Goal: Transaction & Acquisition: Purchase product/service

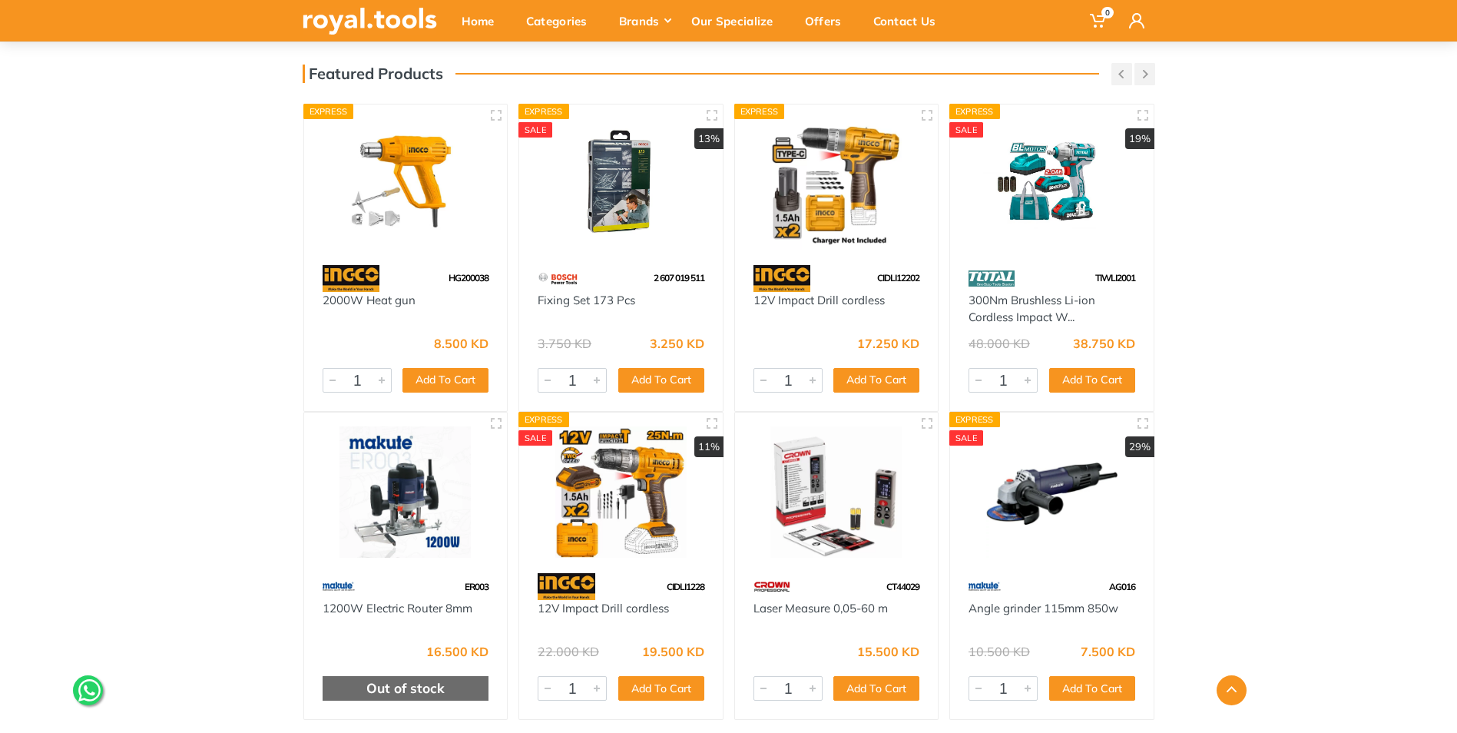
scroll to position [538, 0]
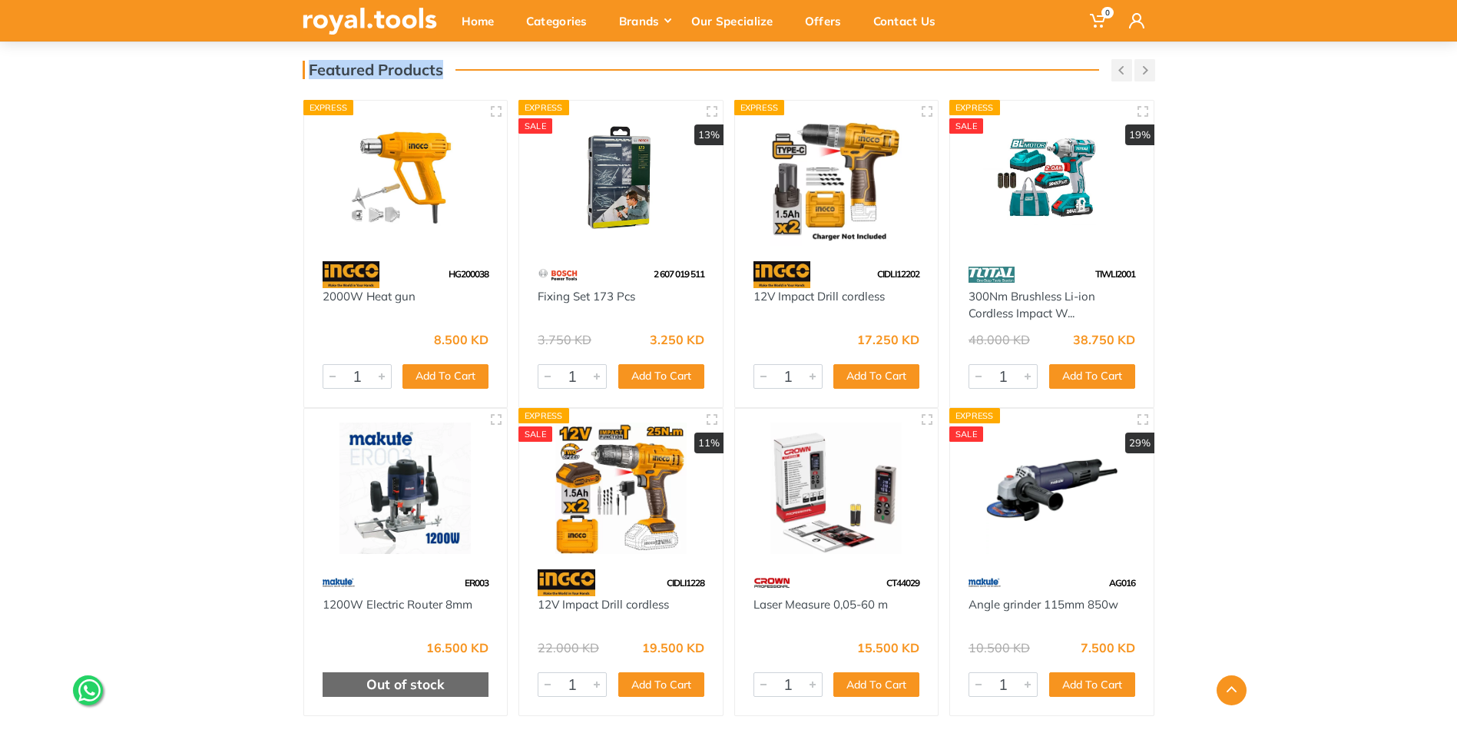
drag, startPoint x: 442, startPoint y: 74, endPoint x: 313, endPoint y: 66, distance: 129.3
click at [313, 66] on h3 "Featured Products" at bounding box center [373, 70] width 141 height 18
click at [311, 68] on h3 "Featured Products" at bounding box center [373, 70] width 141 height 18
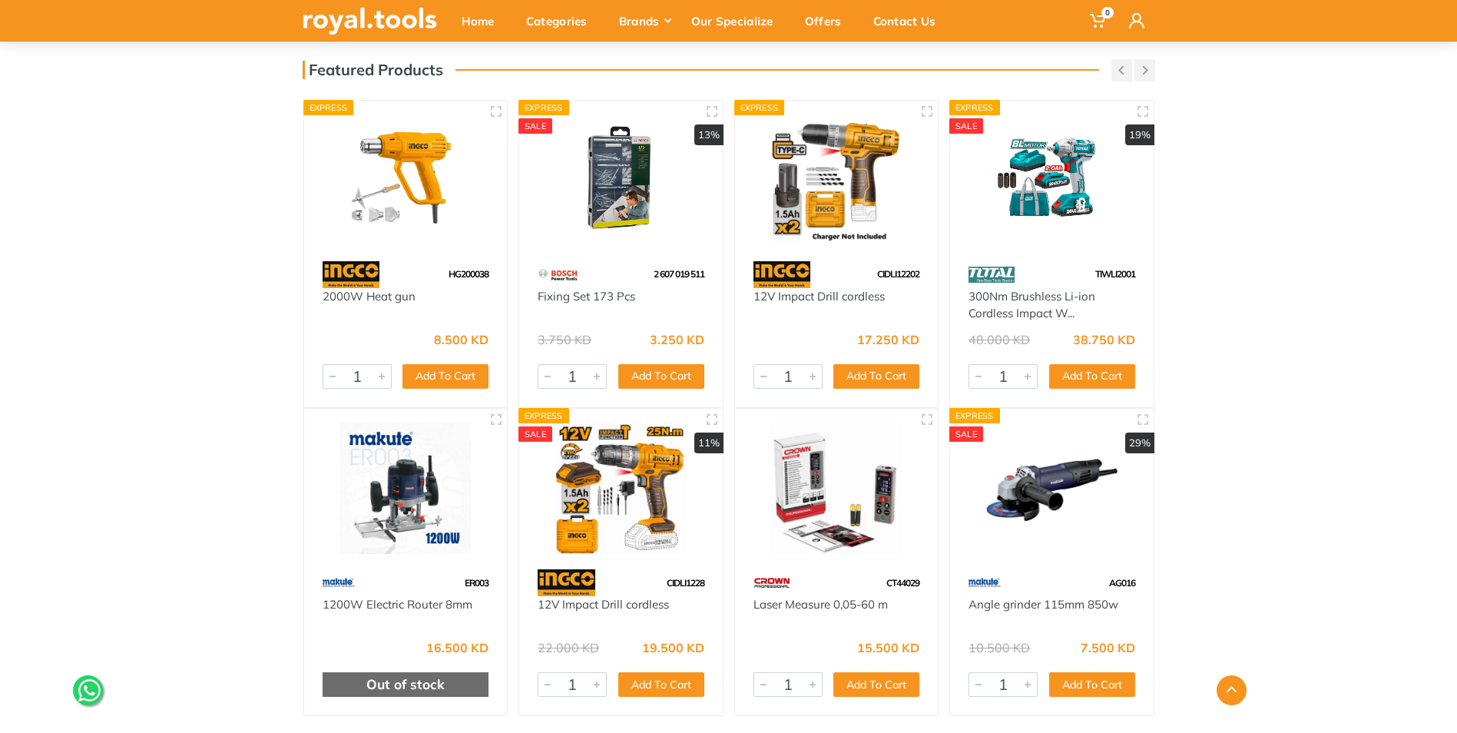
drag, startPoint x: 311, startPoint y: 68, endPoint x: 248, endPoint y: 134, distance: 91.3
click at [311, 71] on h3 "Featured Products" at bounding box center [373, 70] width 141 height 18
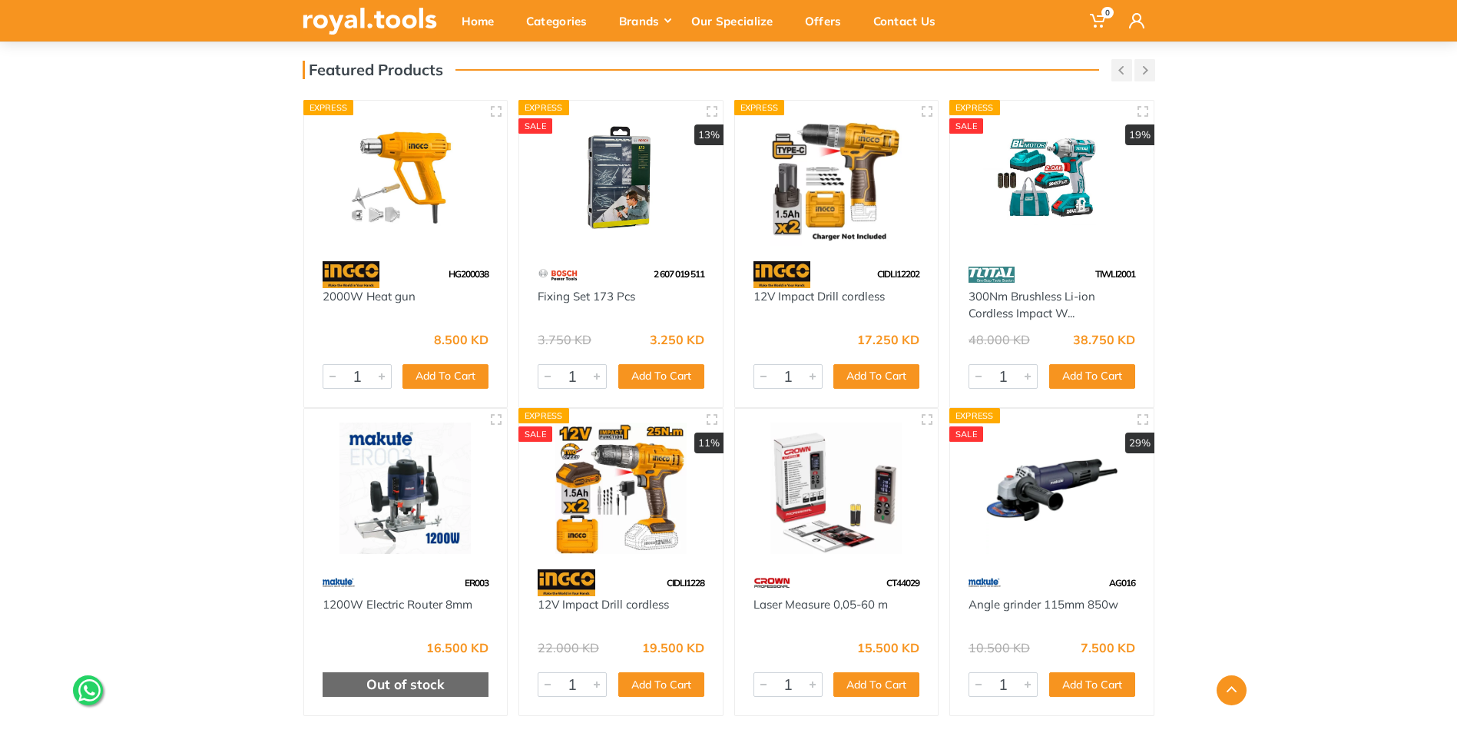
drag, startPoint x: 311, startPoint y: 71, endPoint x: 220, endPoint y: 187, distance: 147.8
click at [310, 68] on h3 "Featured Products" at bounding box center [373, 70] width 141 height 18
click at [310, 66] on h3 "Featured Products" at bounding box center [373, 70] width 141 height 18
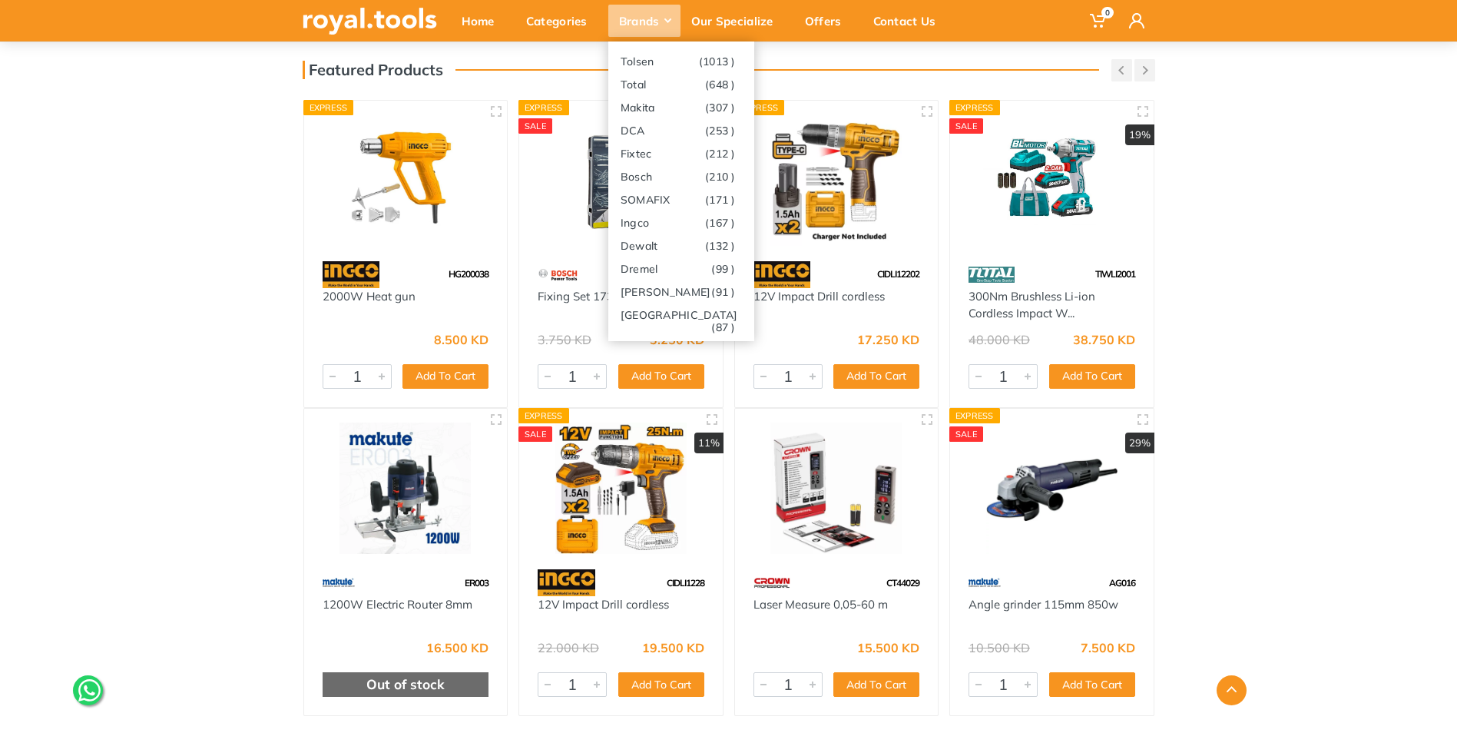
drag, startPoint x: 490, startPoint y: 46, endPoint x: 382, endPoint y: 62, distance: 109.5
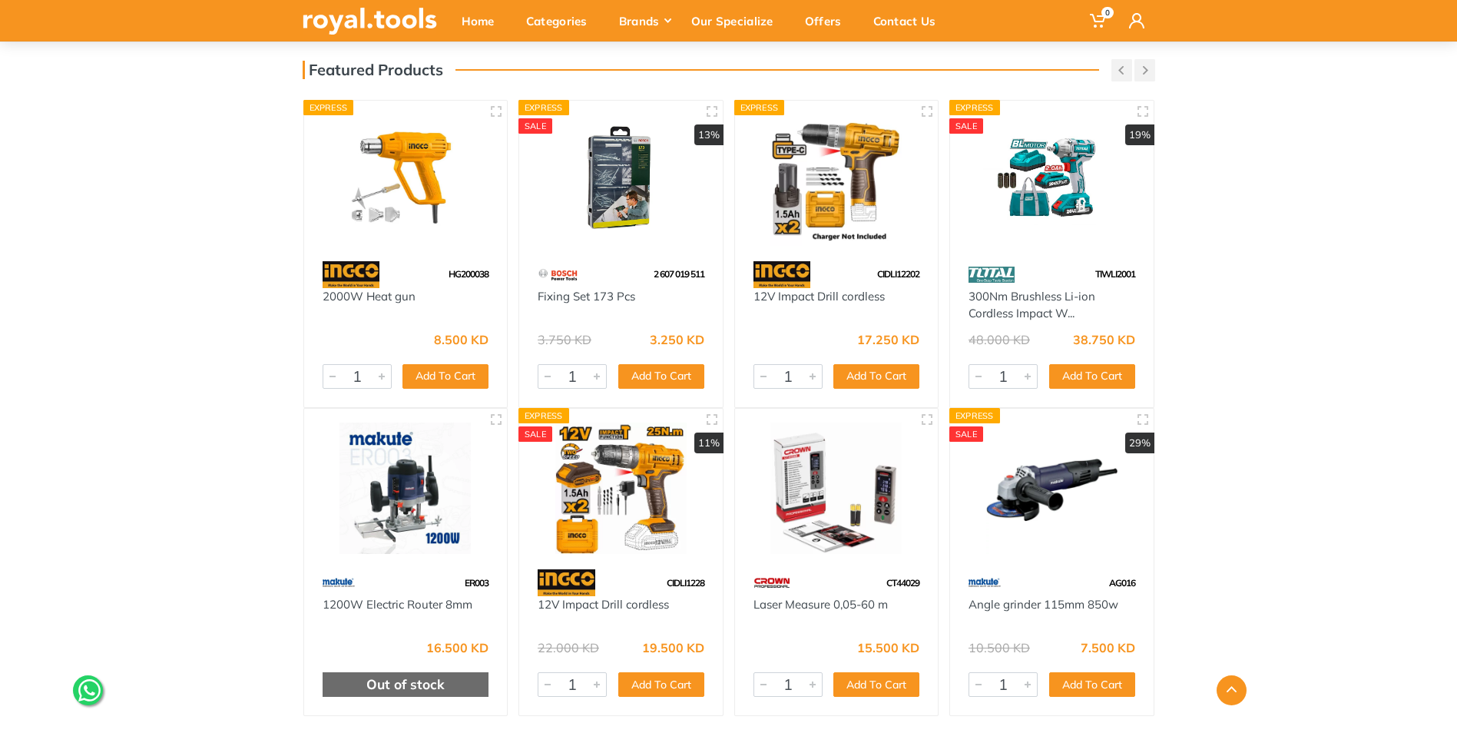
drag, startPoint x: 382, startPoint y: 62, endPoint x: 1339, endPoint y: 194, distance: 966.7
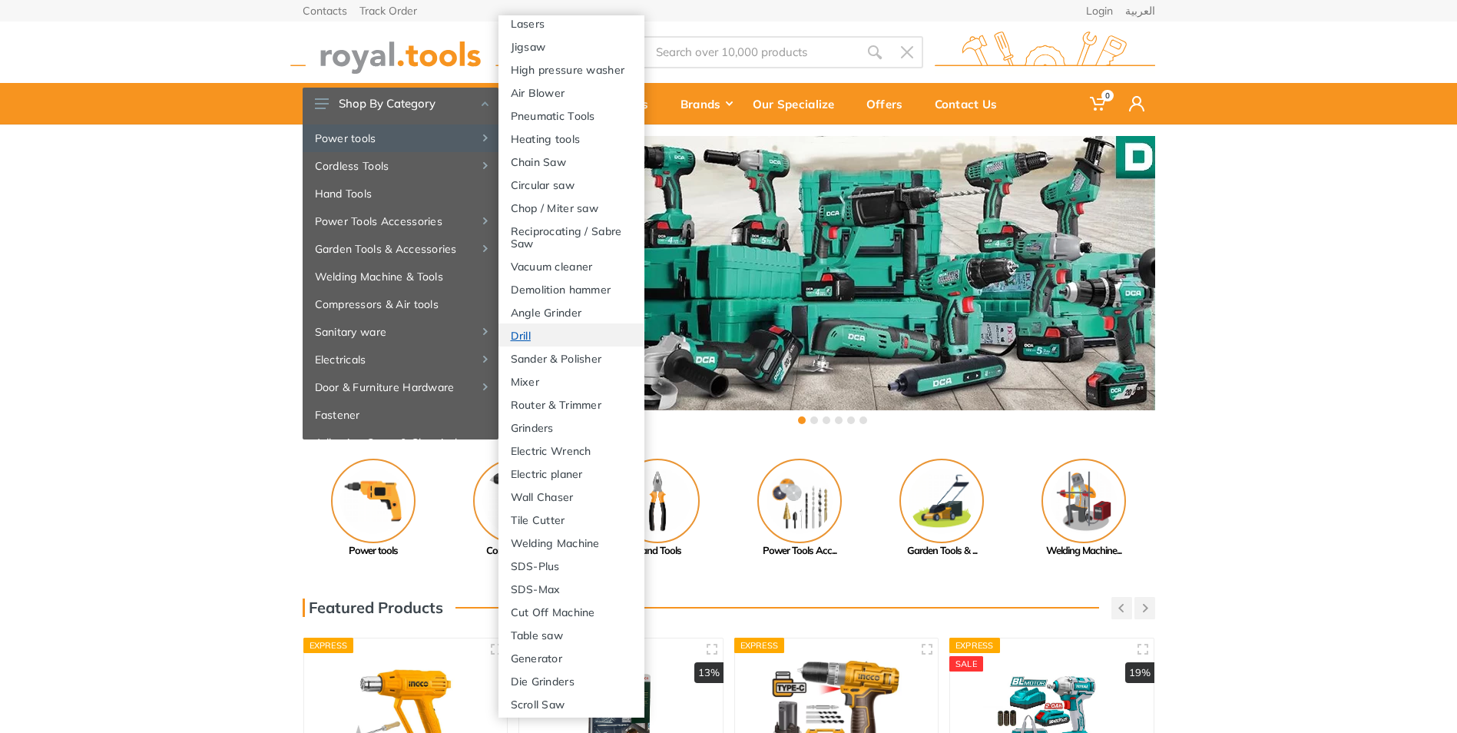
scroll to position [0, 0]
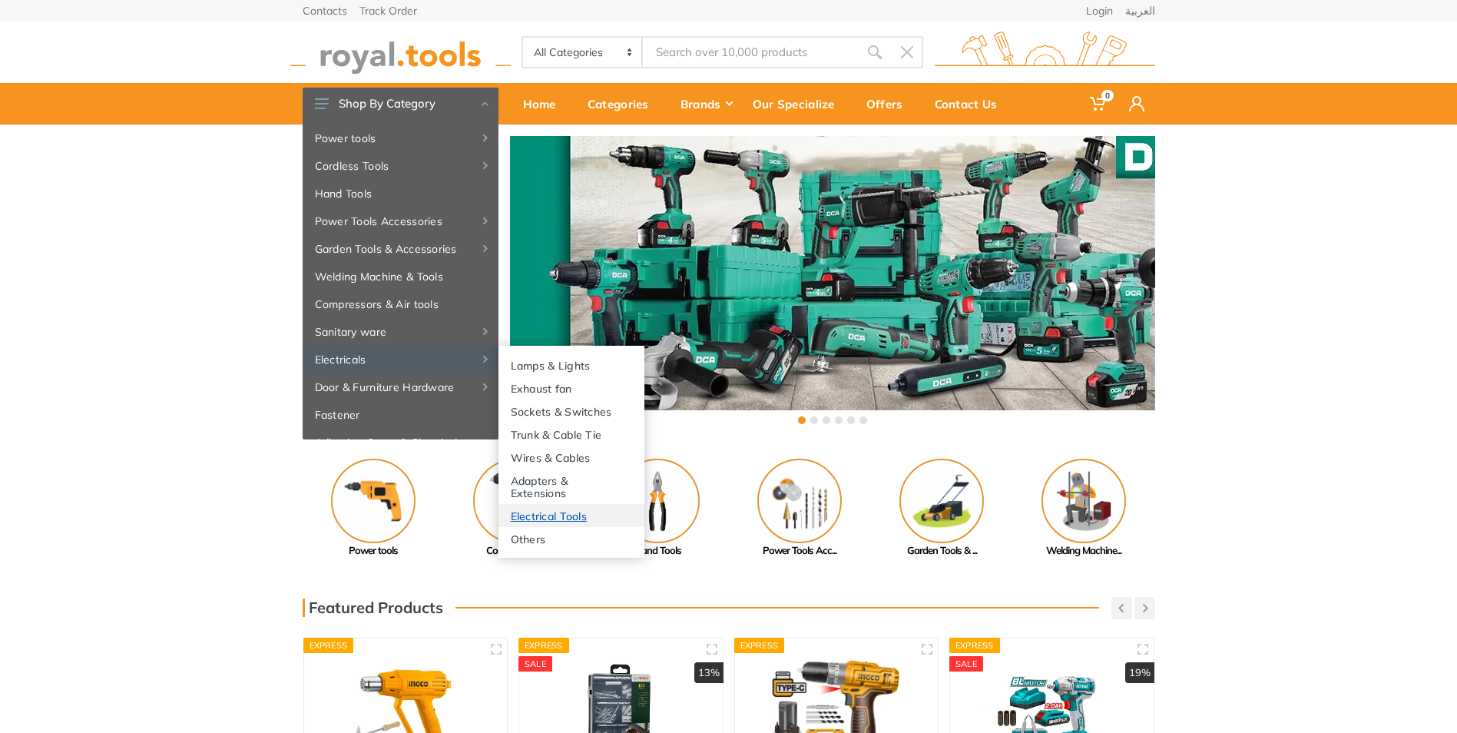
click at [576, 519] on link "Electrical Tools" at bounding box center [571, 515] width 146 height 23
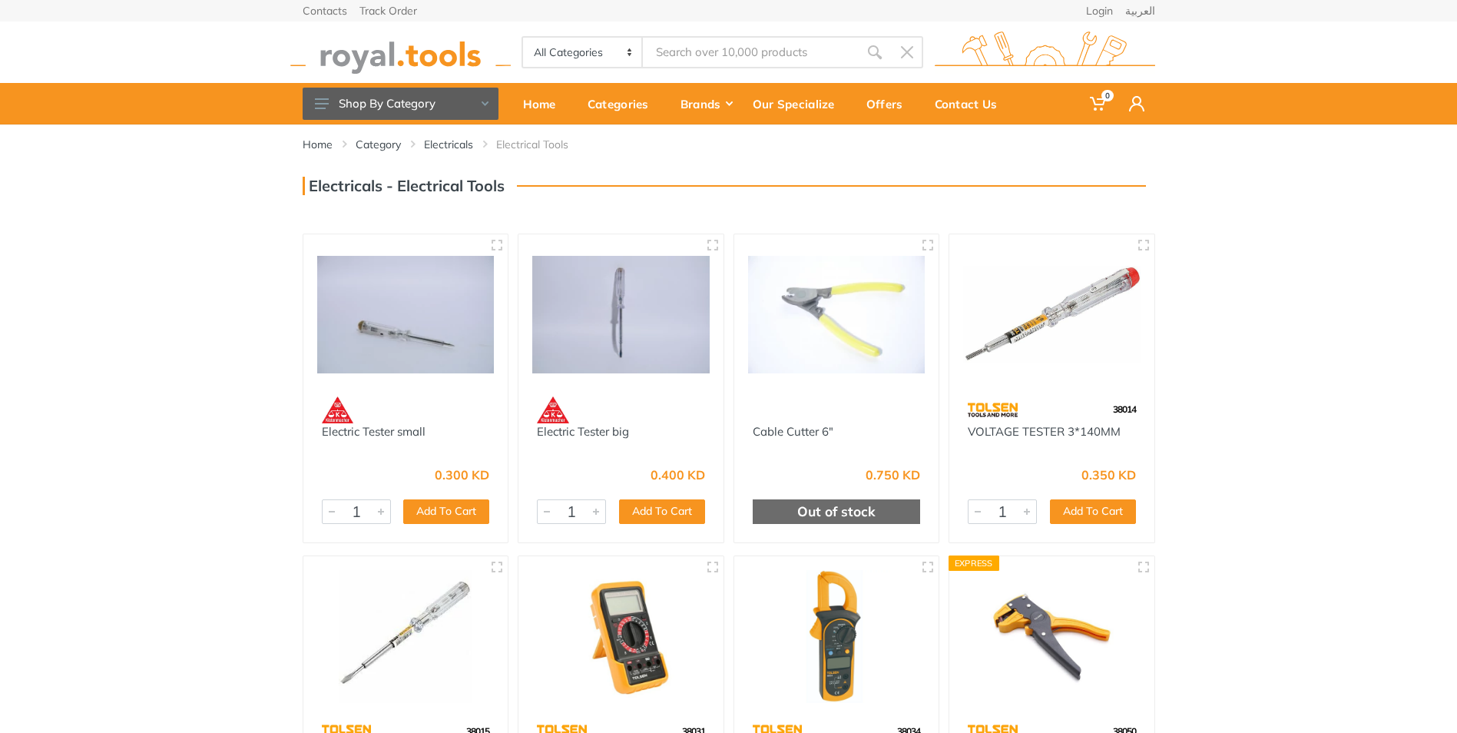
click at [726, 55] on input "Site search" at bounding box center [750, 52] width 215 height 32
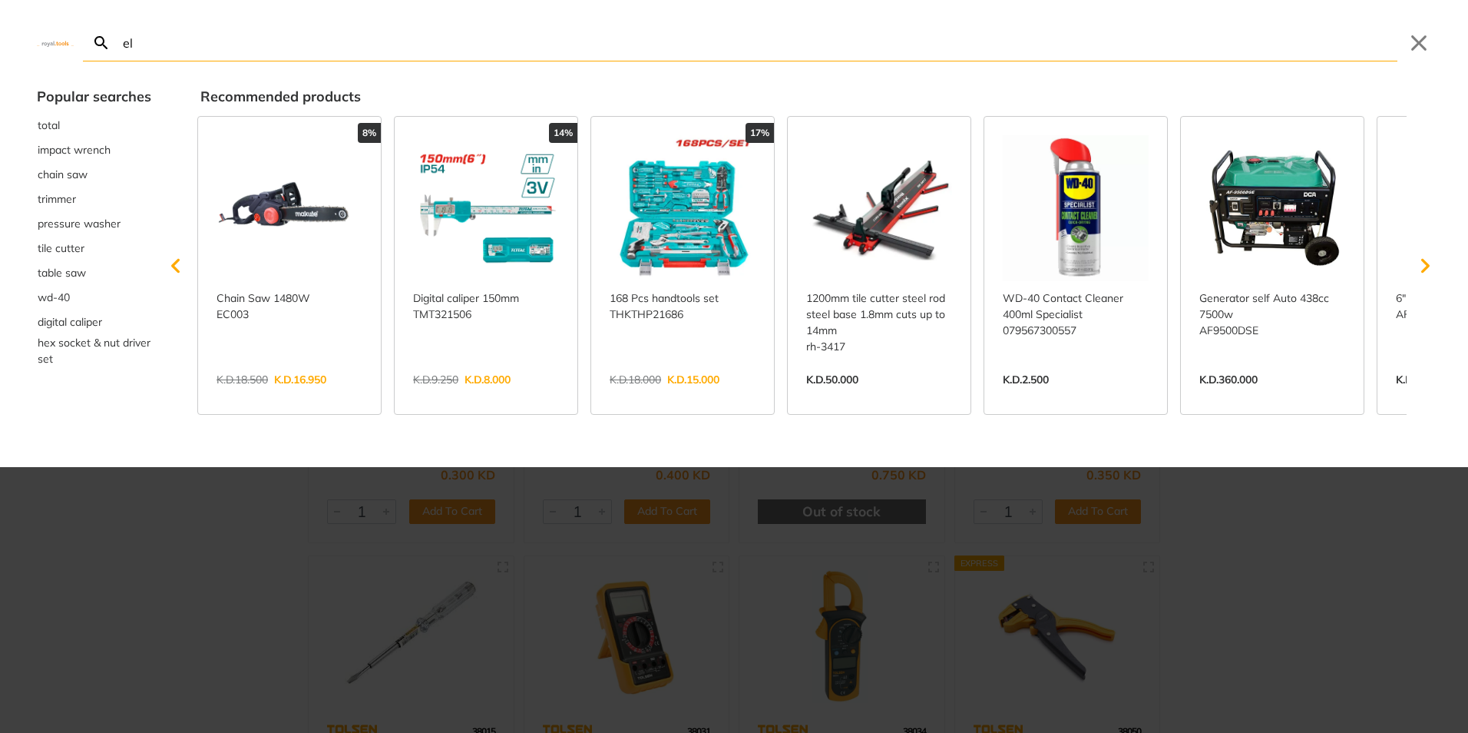
type input "ele"
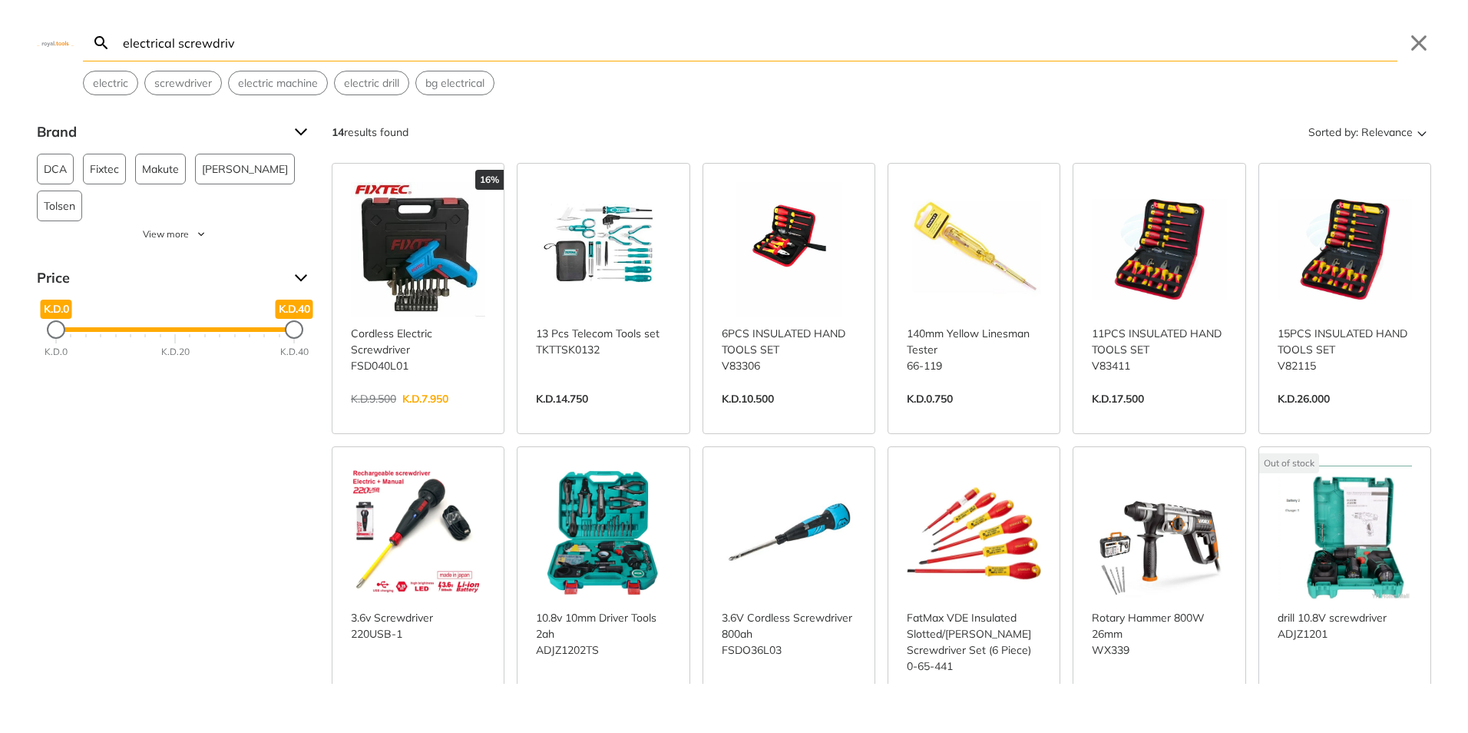
type input "electrical screwdriv"
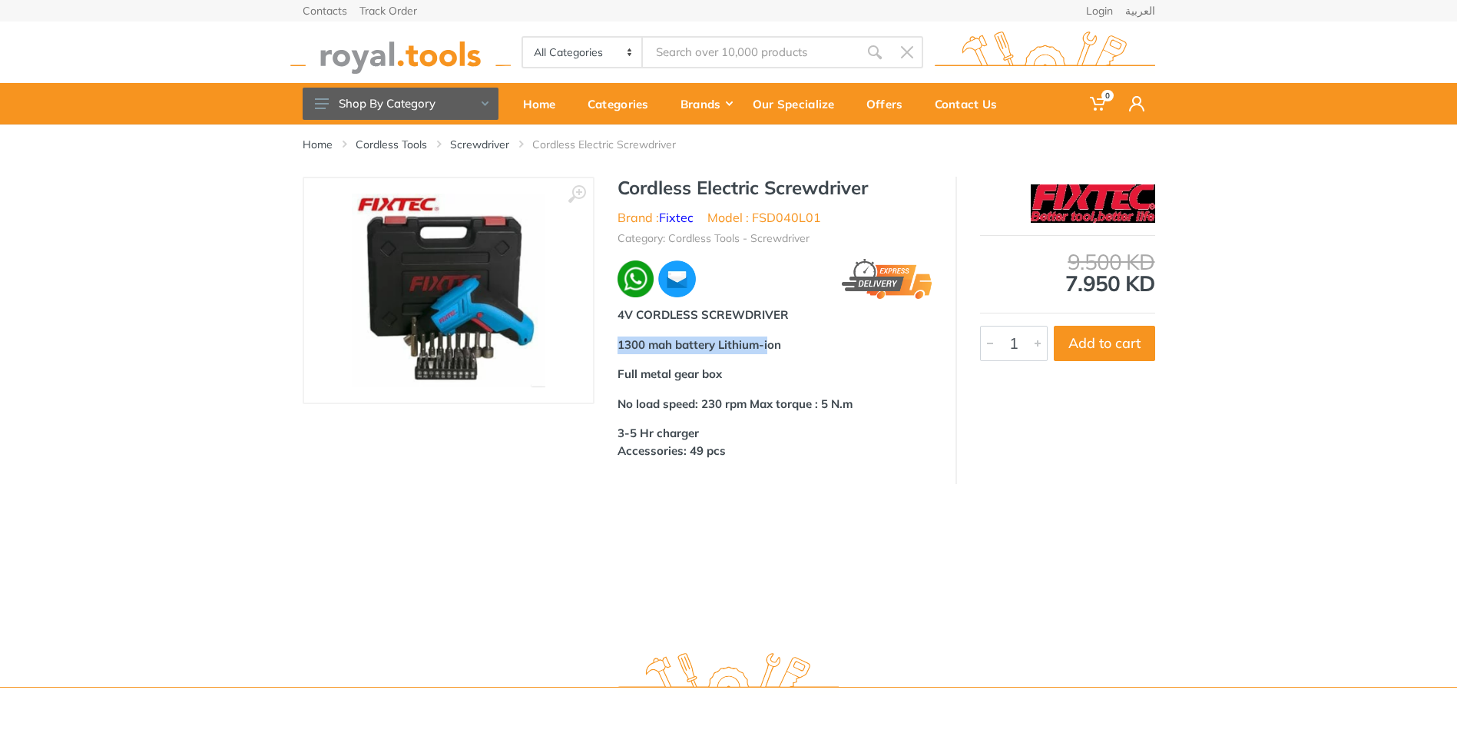
drag, startPoint x: 619, startPoint y: 338, endPoint x: 766, endPoint y: 346, distance: 147.6
click at [766, 346] on b "1300 mah battery Lithium-ion" at bounding box center [699, 344] width 164 height 15
drag, startPoint x: 628, startPoint y: 367, endPoint x: 780, endPoint y: 378, distance: 152.4
click at [780, 378] on p "Full metal gear box" at bounding box center [774, 375] width 315 height 18
drag, startPoint x: 780, startPoint y: 378, endPoint x: 699, endPoint y: 349, distance: 86.2
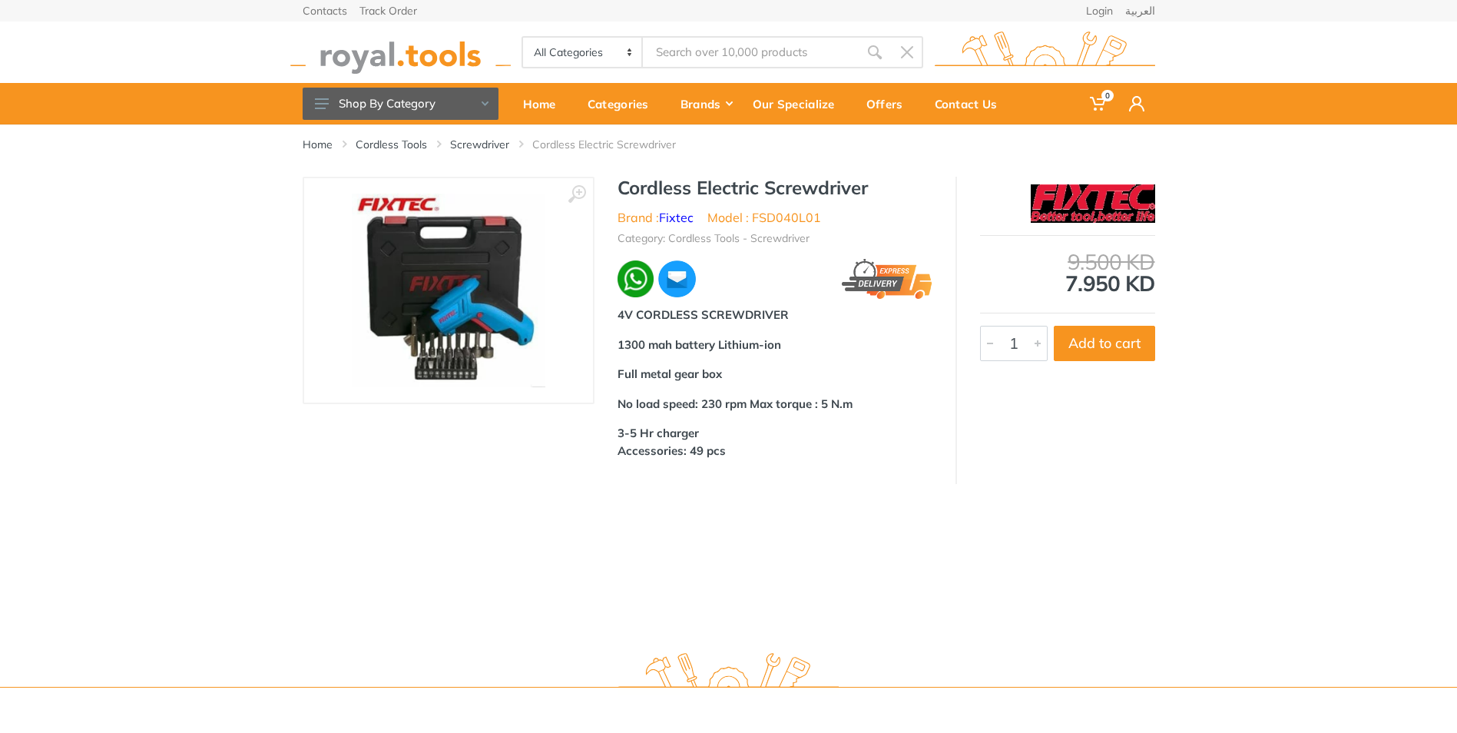
click at [702, 349] on b "1300 mah battery Lithium-ion" at bounding box center [699, 344] width 164 height 15
drag, startPoint x: 699, startPoint y: 349, endPoint x: 634, endPoint y: 376, distance: 69.6
click at [633, 376] on b "Full metal gear box" at bounding box center [669, 373] width 104 height 15
drag, startPoint x: 634, startPoint y: 376, endPoint x: 650, endPoint y: 376, distance: 16.1
click at [650, 376] on b "Full metal gear box" at bounding box center [669, 373] width 104 height 15
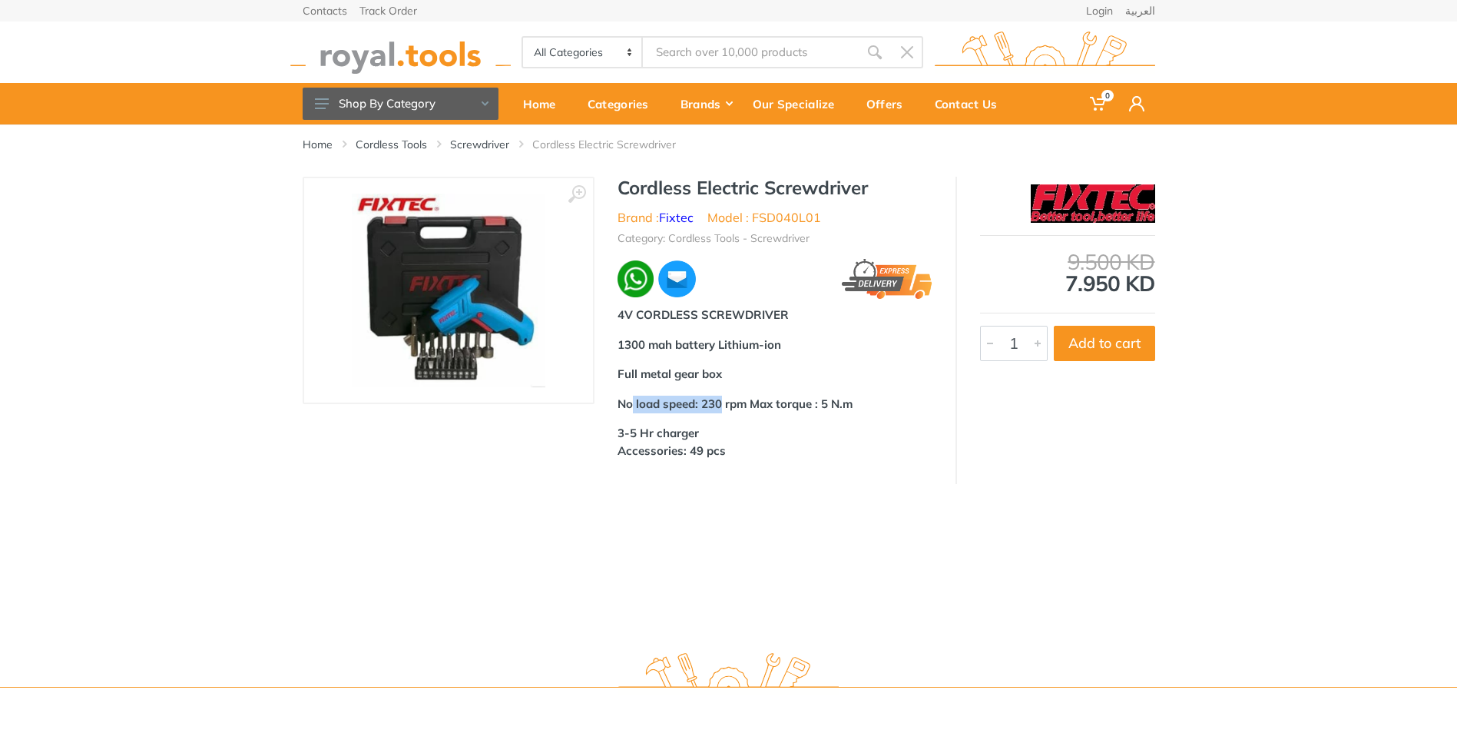
drag, startPoint x: 630, startPoint y: 405, endPoint x: 723, endPoint y: 411, distance: 93.9
click at [723, 411] on p "No load speed: 230 rpm Max torque : 5 N.m" at bounding box center [774, 404] width 315 height 18
drag, startPoint x: 723, startPoint y: 411, endPoint x: 773, endPoint y: 411, distance: 49.1
click at [773, 411] on p "No load speed: 230 rpm Max torque : 5 N.m" at bounding box center [774, 404] width 315 height 18
drag, startPoint x: 618, startPoint y: 400, endPoint x: 854, endPoint y: 404, distance: 235.8
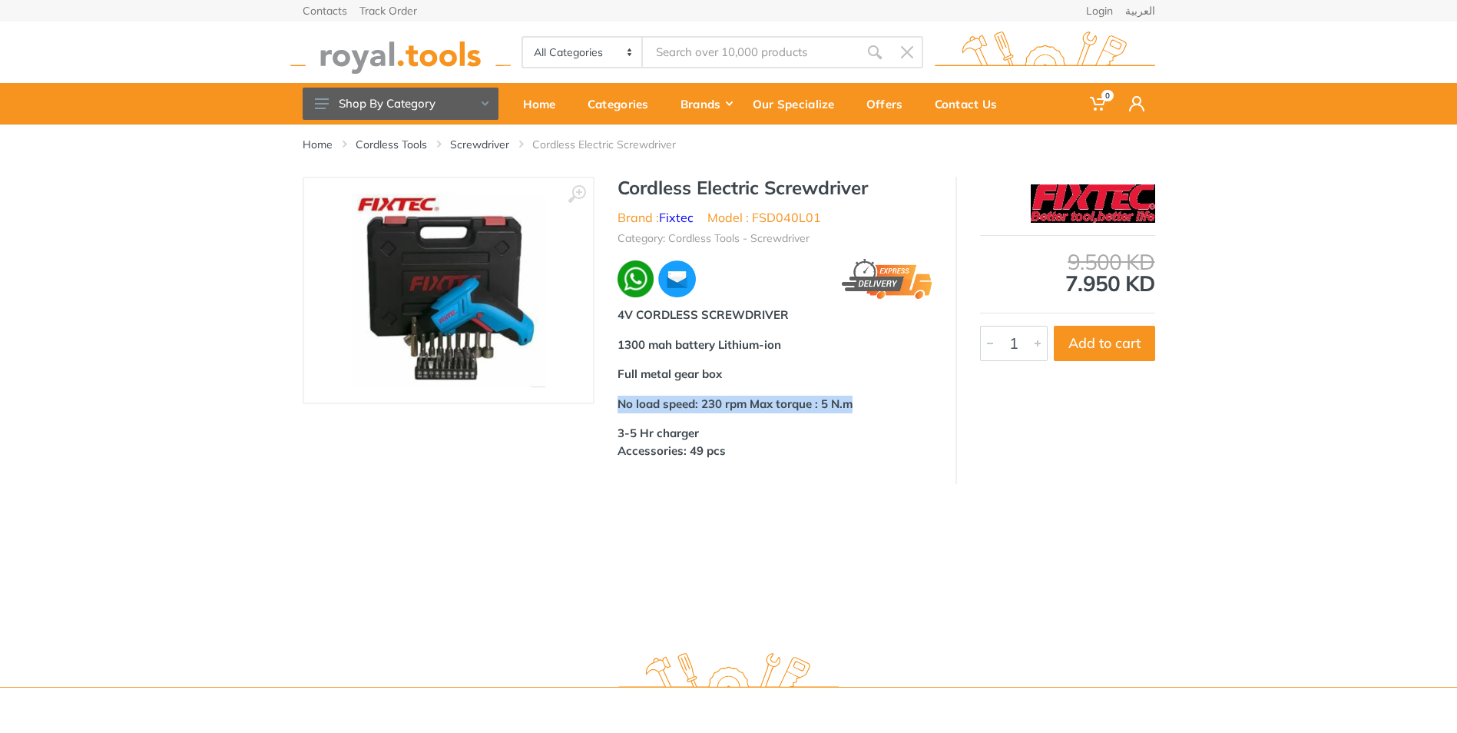
click at [852, 404] on b "No load speed: 230 rpm Max torque : 5 N.m" at bounding box center [734, 403] width 235 height 15
click at [695, 406] on b "No load speed: 230 rpm Max torque : 5 N.m" at bounding box center [734, 403] width 235 height 15
drag, startPoint x: 617, startPoint y: 429, endPoint x: 716, endPoint y: 427, distance: 99.1
click at [716, 427] on div "4V CORDLESS SCREWDRIVER 1300 mah battery Lithium-ion Full metal gear box No loa…" at bounding box center [774, 382] width 315 height 153
drag, startPoint x: 716, startPoint y: 427, endPoint x: 671, endPoint y: 431, distance: 44.7
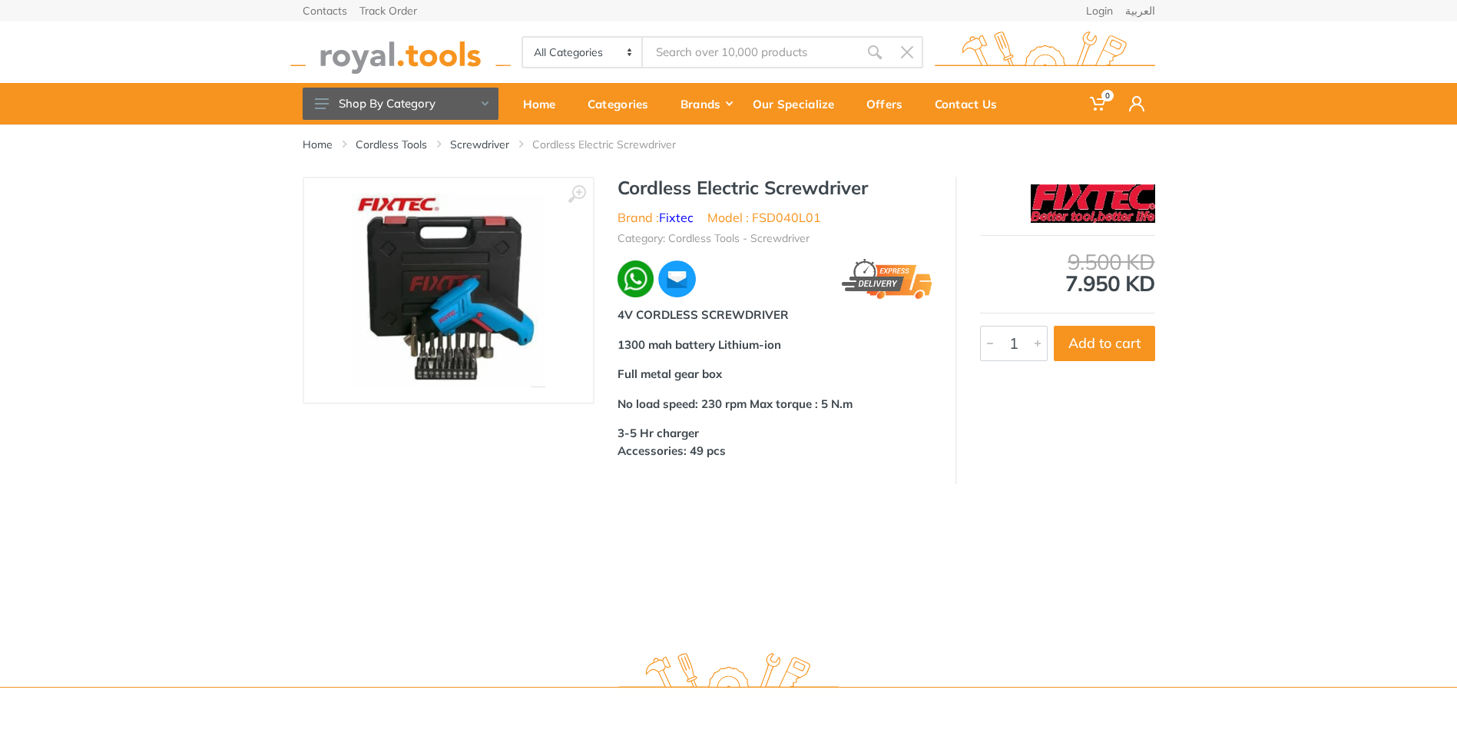
click at [671, 431] on b "3-5 Hr charger Accessories: 49 pcs" at bounding box center [671, 441] width 108 height 32
